Goal: Transaction & Acquisition: Download file/media

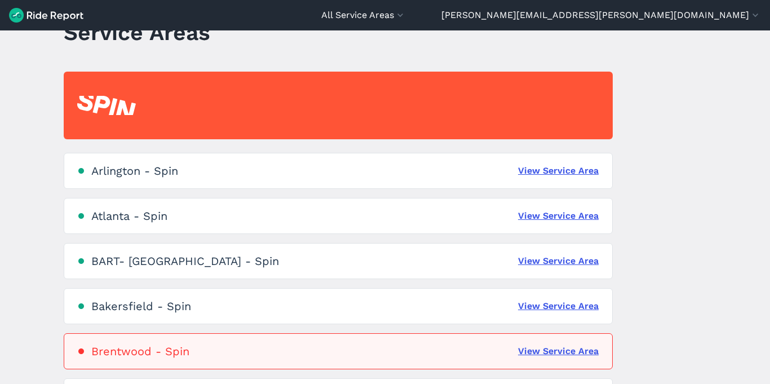
scroll to position [69, 0]
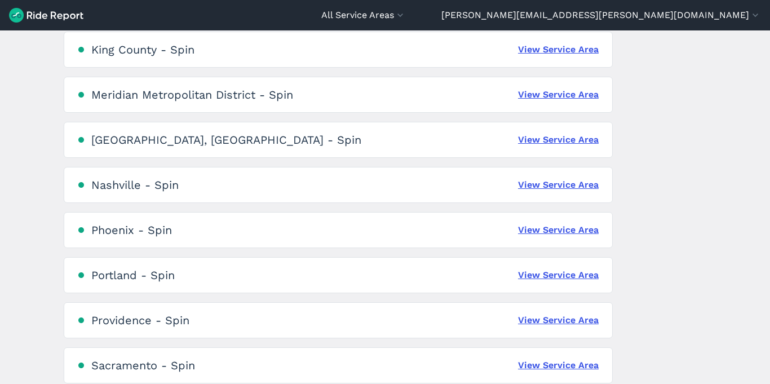
scroll to position [665, 0]
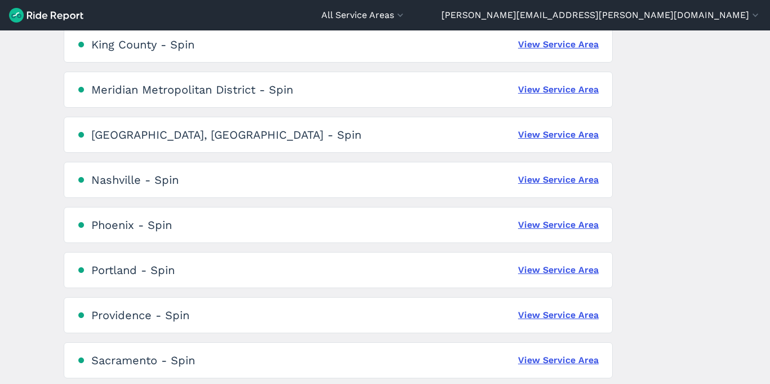
click at [149, 229] on div "Phoenix - Spin" at bounding box center [131, 225] width 81 height 14
click at [528, 224] on link "View Service Area" at bounding box center [558, 225] width 81 height 14
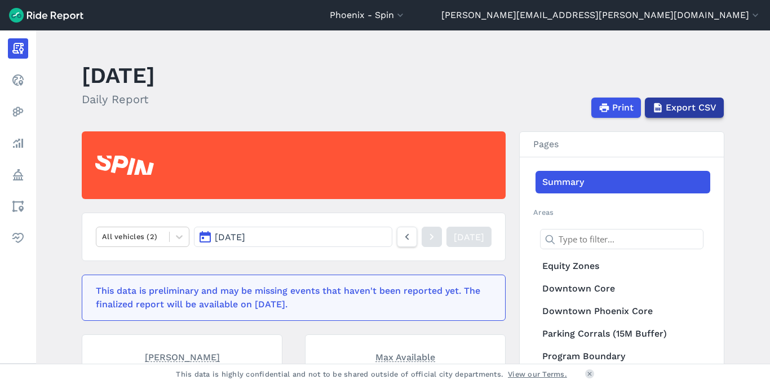
click at [680, 107] on span "Export CSV" at bounding box center [691, 108] width 51 height 14
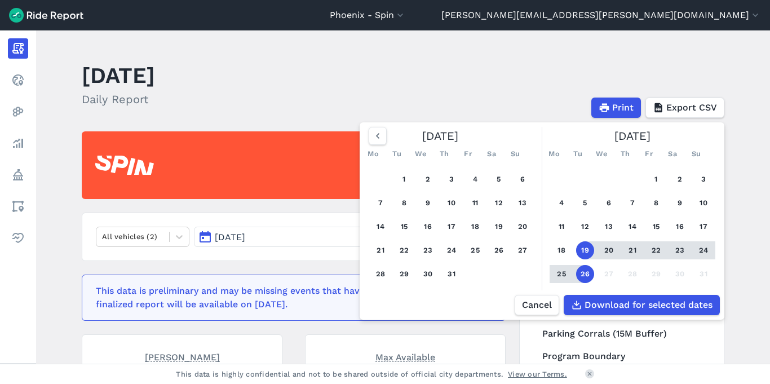
click at [541, 87] on header "[DATE] Daily Report Print Export CSV [DATE] Mo Tu We Th Fr Sa Su 1 2 3 4 5 6 7 …" at bounding box center [410, 88] width 656 height 60
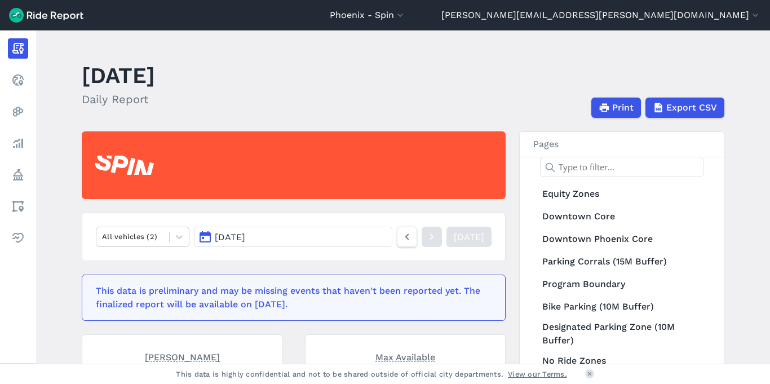
scroll to position [64, 0]
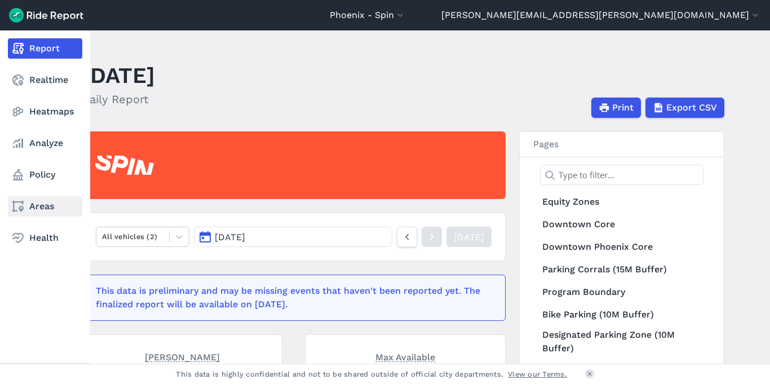
click at [42, 206] on link "Areas" at bounding box center [45, 206] width 74 height 20
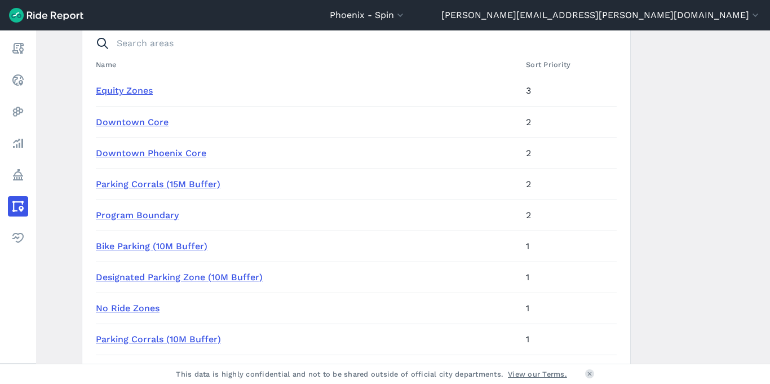
scroll to position [108, 0]
click at [155, 154] on link "Downtown Phoenix Core" at bounding box center [151, 154] width 111 height 11
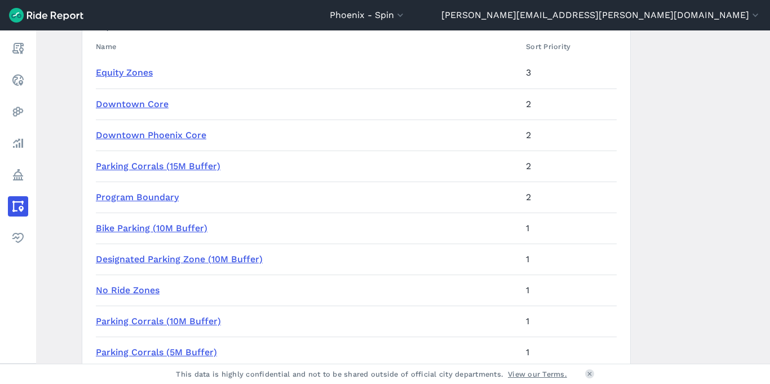
scroll to position [126, 0]
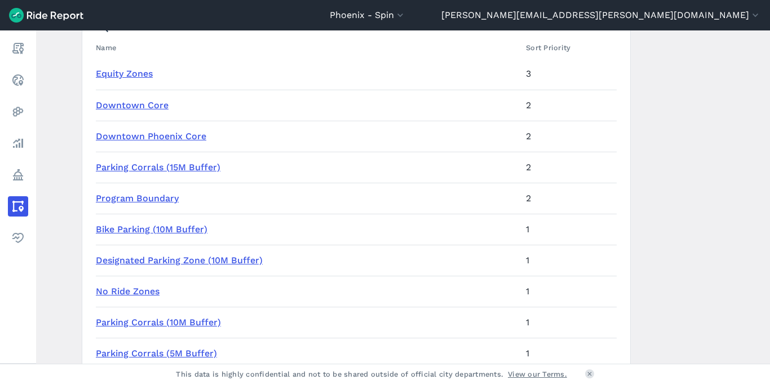
click at [162, 168] on link "Parking Corrals (15M Buffer)" at bounding box center [158, 167] width 125 height 11
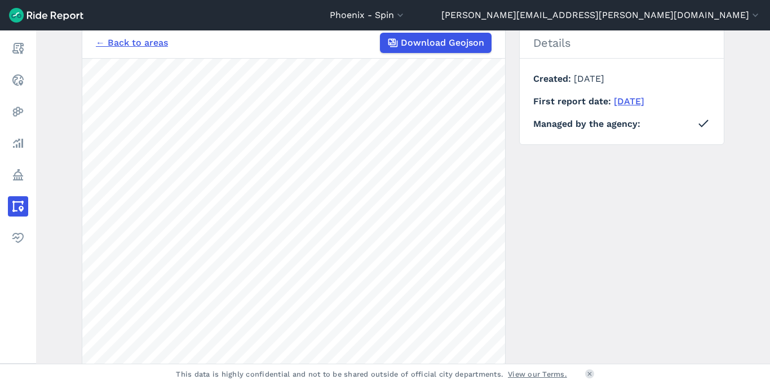
scroll to position [99, 0]
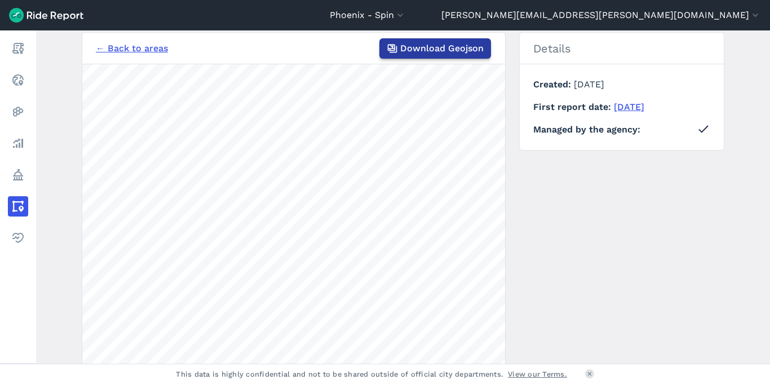
click at [454, 47] on span "Download Geojson" at bounding box center [441, 49] width 83 height 14
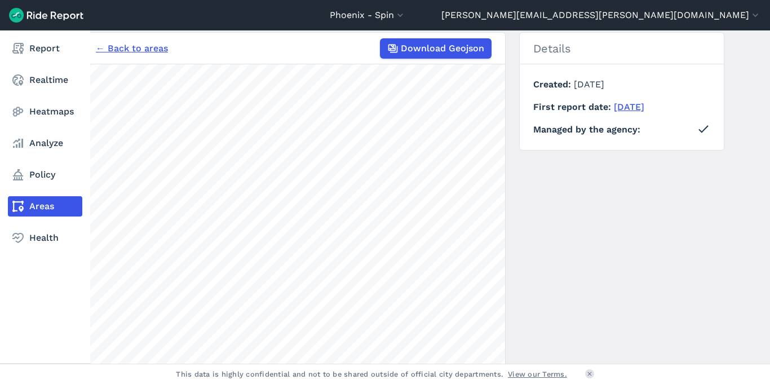
click at [53, 206] on link "Areas" at bounding box center [45, 206] width 74 height 20
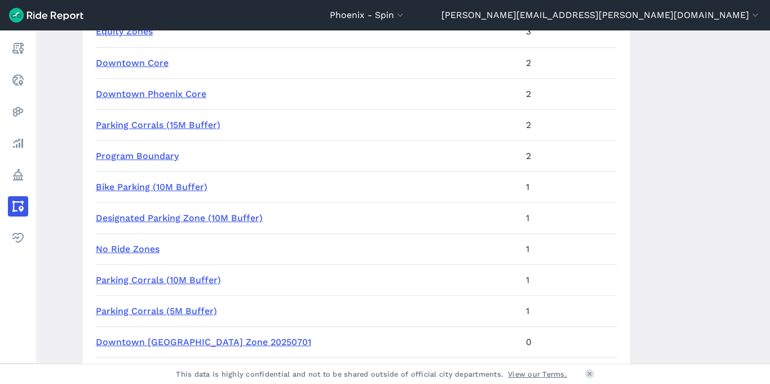
scroll to position [170, 0]
